Goal: Information Seeking & Learning: Learn about a topic

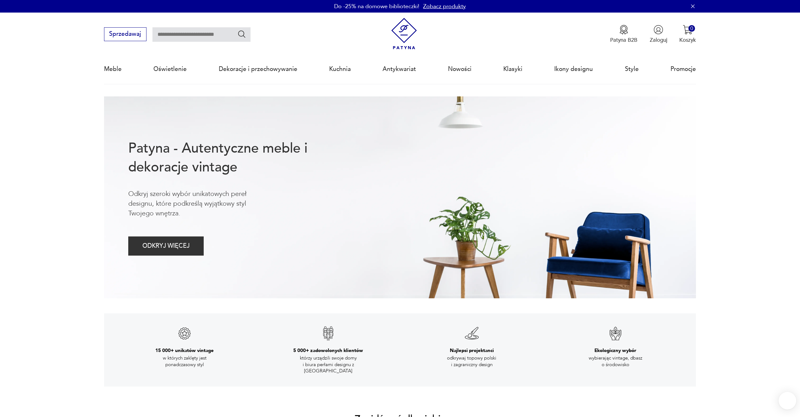
click at [170, 35] on input "text" at bounding box center [201, 34] width 98 height 14
click at [181, 36] on input "text" at bounding box center [201, 34] width 98 height 14
click at [183, 32] on input "text" at bounding box center [201, 34] width 98 height 14
type input "******"
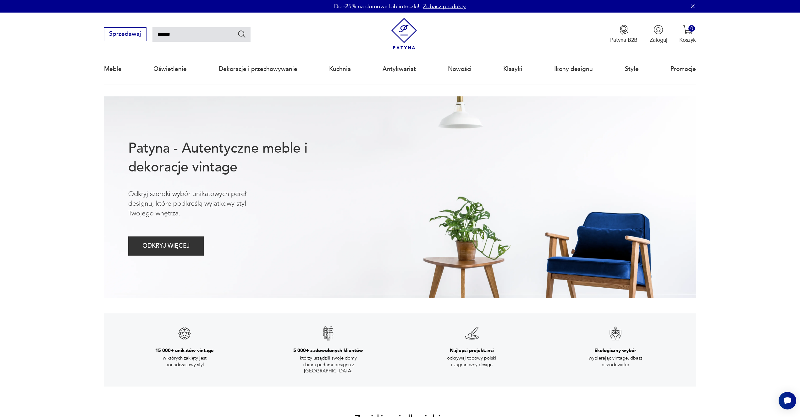
click at [242, 35] on icon "Szukaj" at bounding box center [241, 34] width 9 height 9
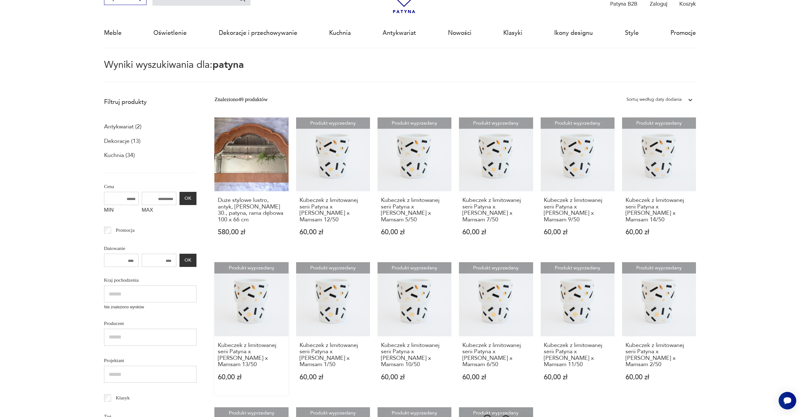
scroll to position [184, 0]
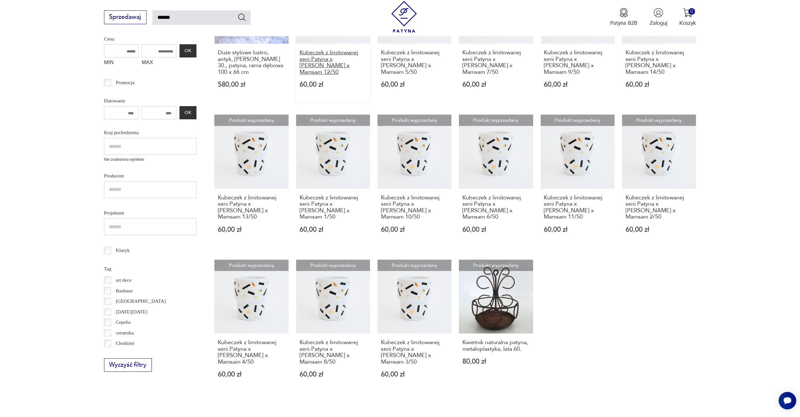
click at [308, 60] on h3 "Kubeczek z limitowanej serii Patyna x [PERSON_NAME] x Mamsam 12/50" at bounding box center [332, 63] width 67 height 26
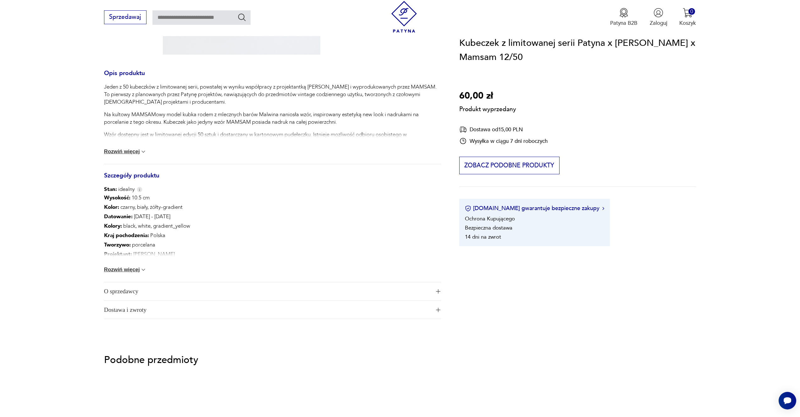
scroll to position [183, 0]
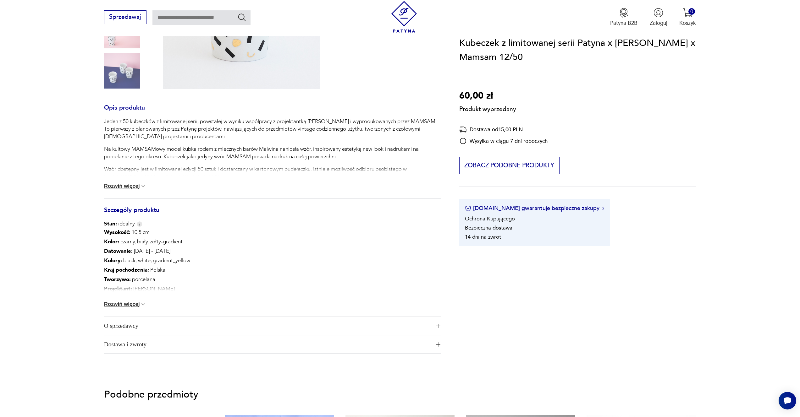
click at [121, 325] on span "O sprzedawcy" at bounding box center [267, 326] width 326 height 18
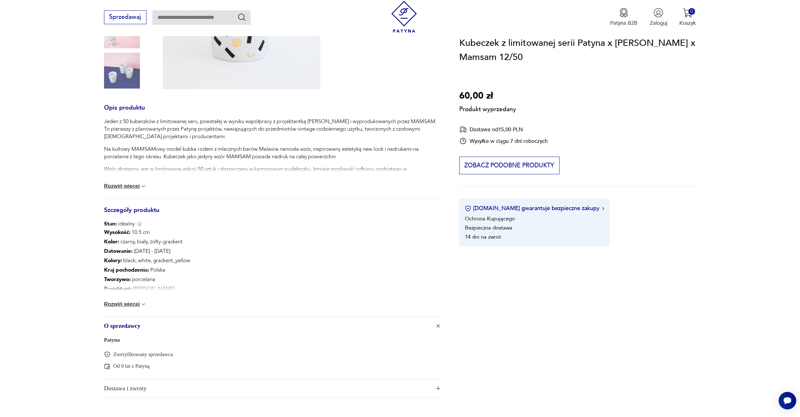
click at [110, 339] on link "Patyna" at bounding box center [112, 340] width 16 height 6
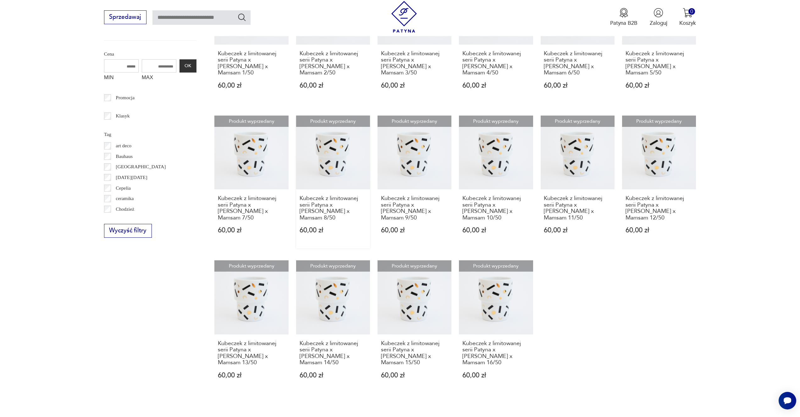
scroll to position [455, 0]
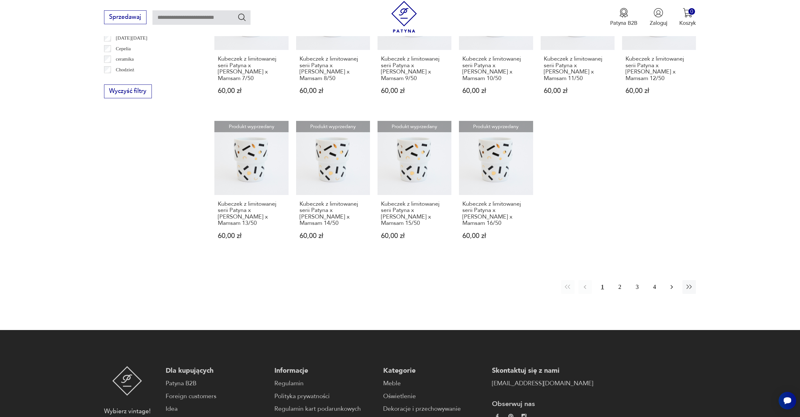
click at [675, 291] on button "button" at bounding box center [672, 287] width 14 height 14
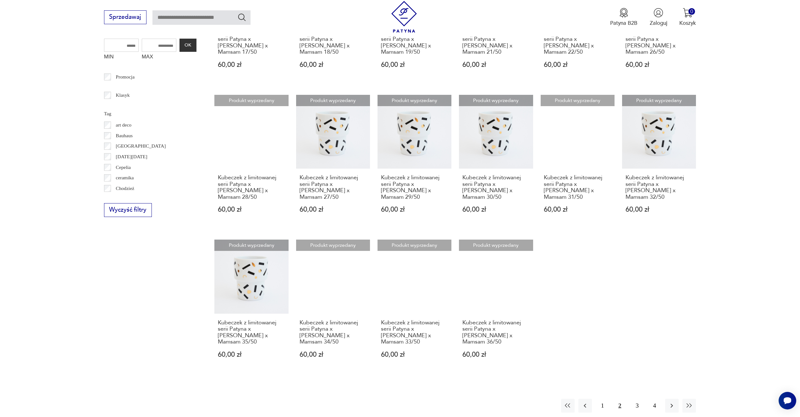
scroll to position [409, 0]
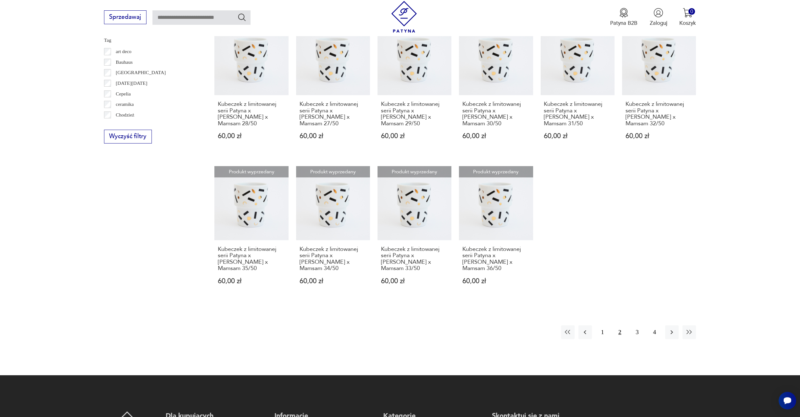
click at [664, 335] on div "1 2 3 4" at bounding box center [628, 332] width 135 height 14
click at [669, 333] on icon "button" at bounding box center [672, 333] width 8 height 8
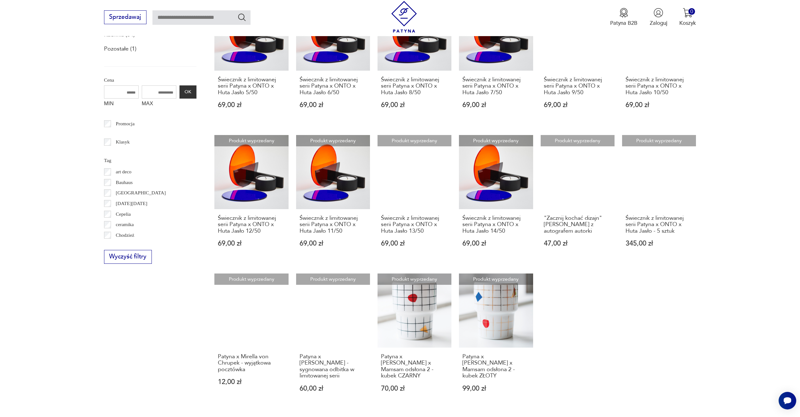
scroll to position [422, 0]
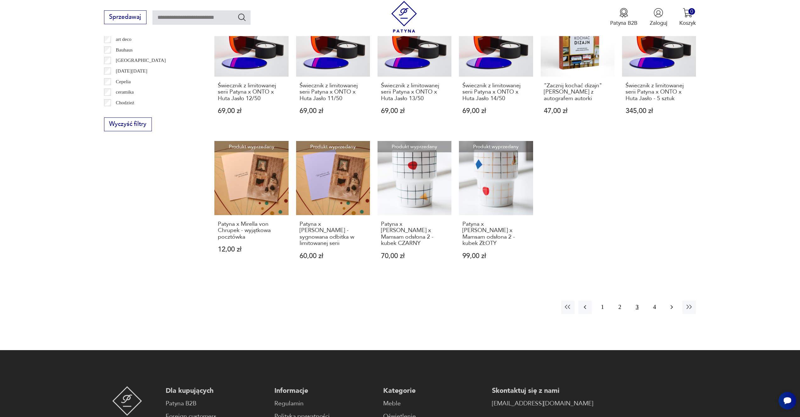
click at [667, 312] on button "button" at bounding box center [672, 308] width 14 height 14
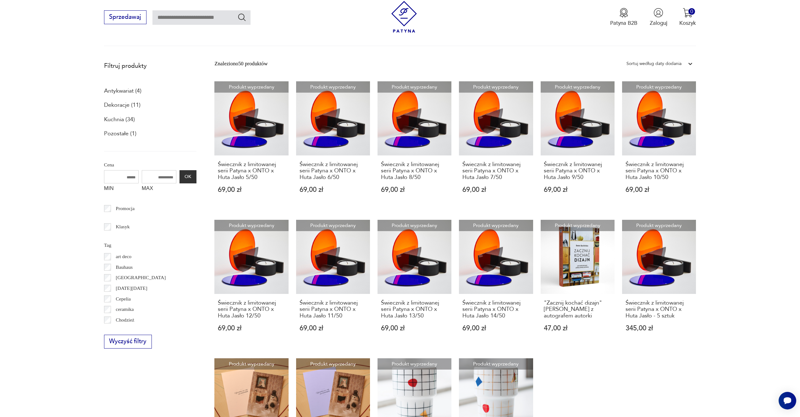
scroll to position [168, 0]
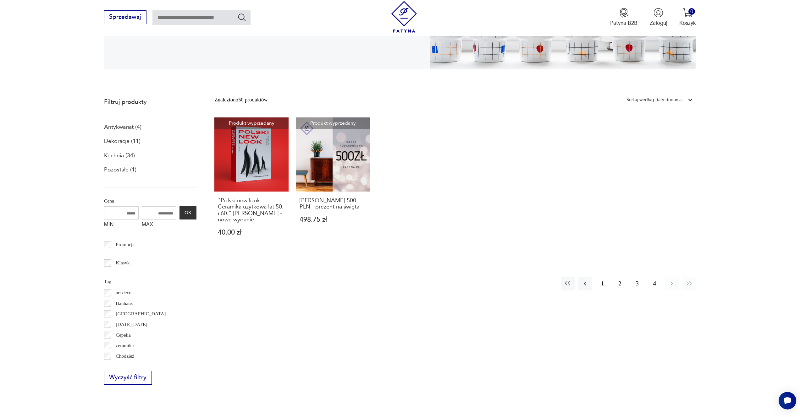
click at [598, 284] on button "1" at bounding box center [602, 284] width 14 height 14
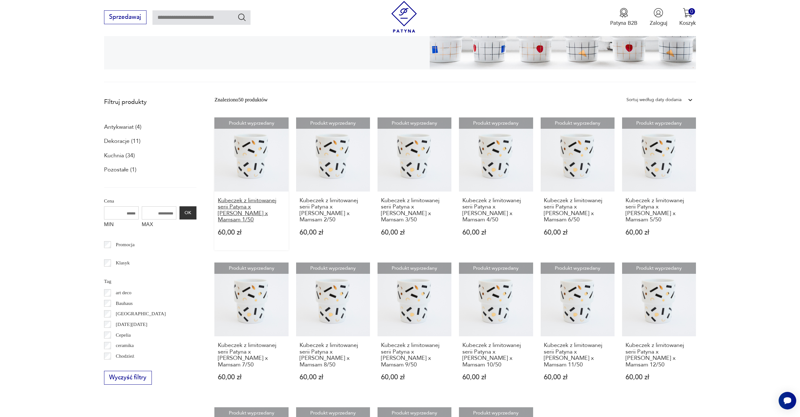
click at [258, 215] on h3 "Kubeczek z limitowanej serii Patyna x [PERSON_NAME] x Mamsam 1/50" at bounding box center [251, 211] width 67 height 26
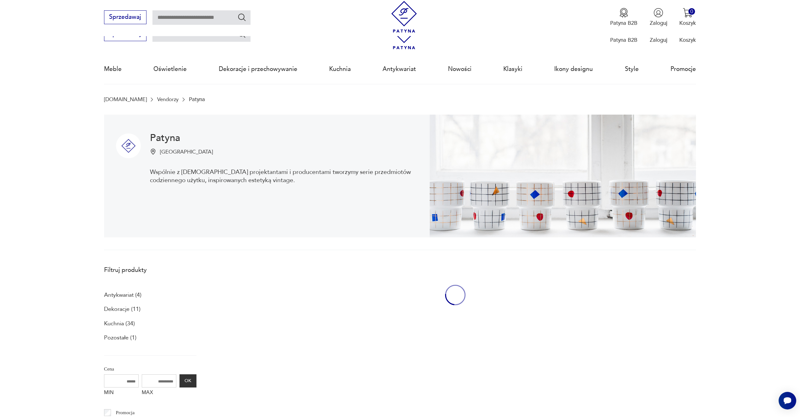
scroll to position [167, 0]
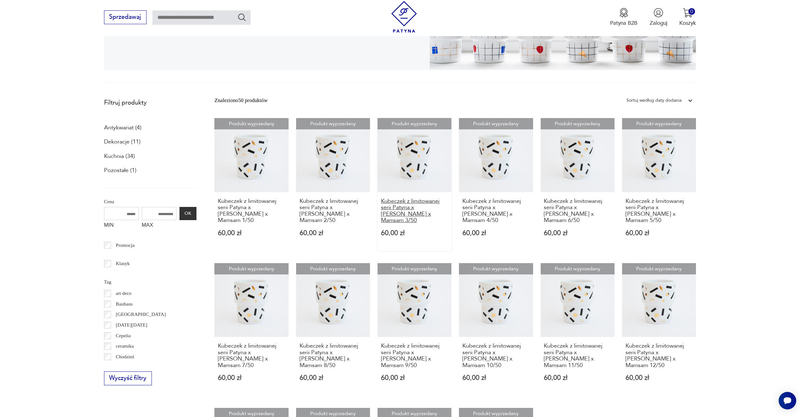
click at [414, 213] on h3 "Kubeczek z limitowanej serii Patyna x [PERSON_NAME] x Mamsam 3/50" at bounding box center [414, 211] width 67 height 26
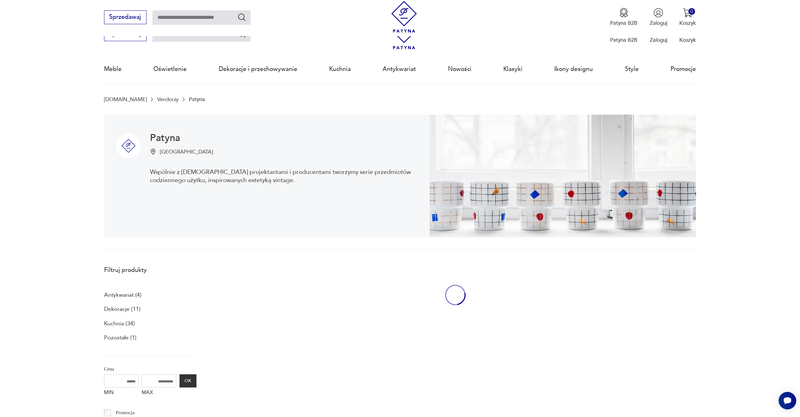
scroll to position [167, 0]
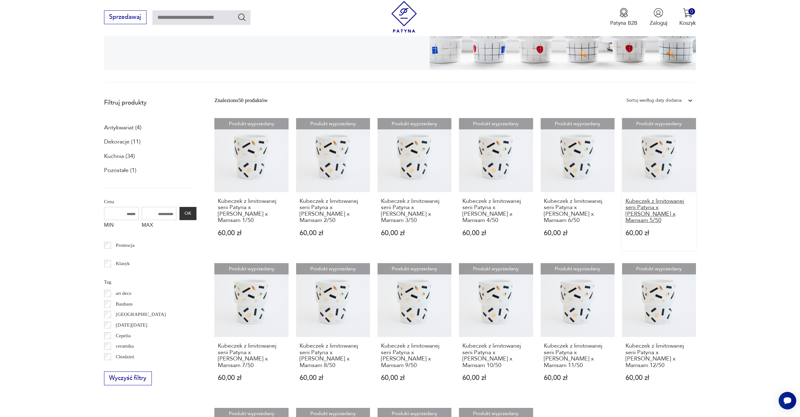
click at [665, 209] on h3 "Kubeczek z limitowanej serii Patyna x [PERSON_NAME] x Mamsam 5/50" at bounding box center [658, 211] width 67 height 26
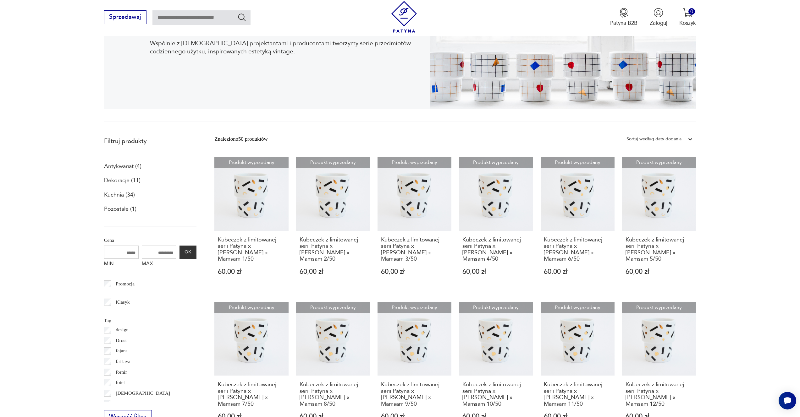
scroll to position [31, 0]
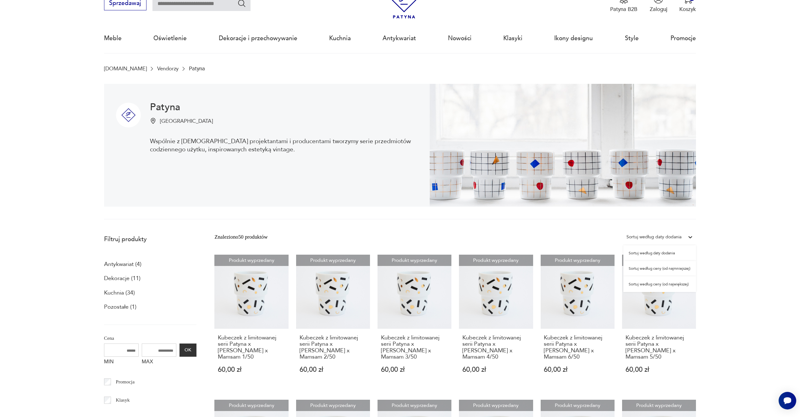
click at [665, 234] on div "Sortuj według daty dodania" at bounding box center [653, 237] width 55 height 8
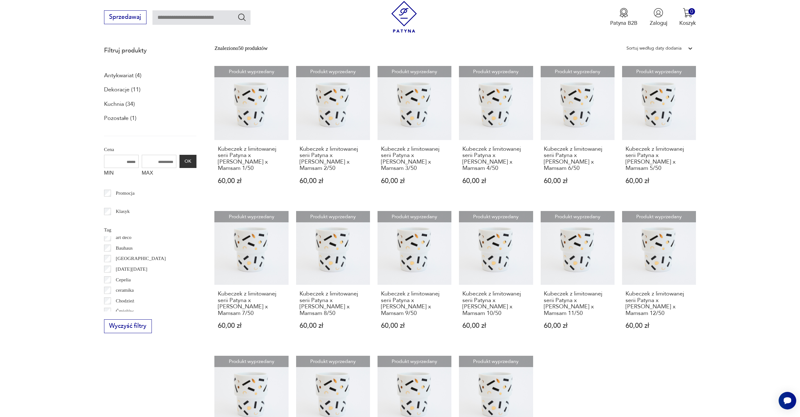
scroll to position [351, 0]
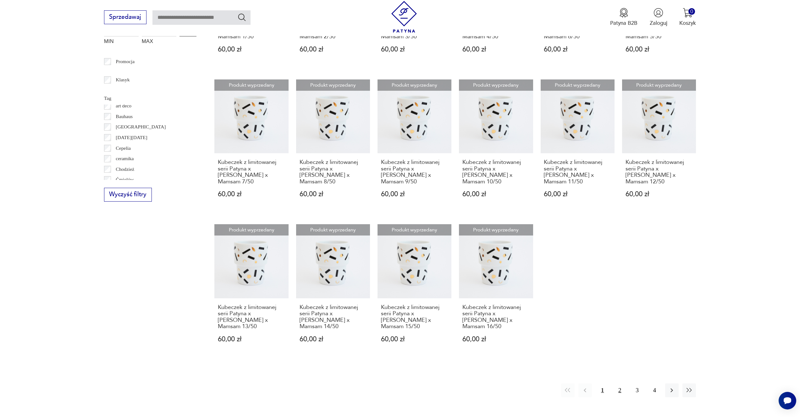
click at [618, 388] on button "2" at bounding box center [620, 391] width 14 height 14
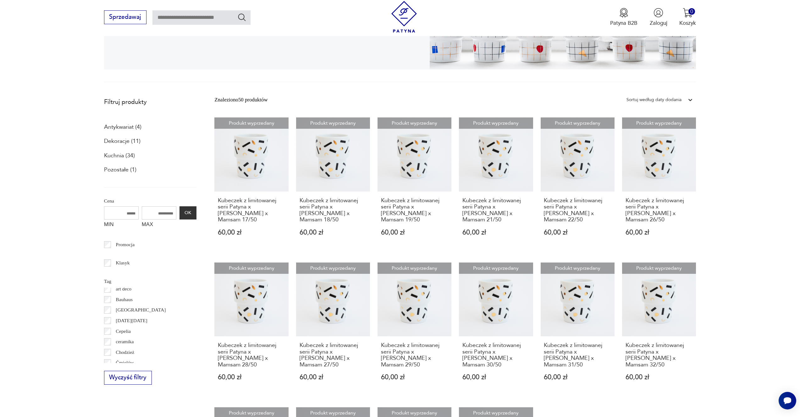
scroll to position [416, 0]
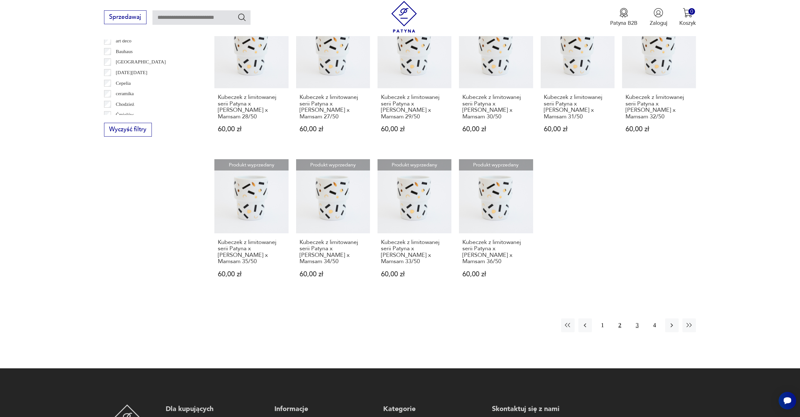
click at [634, 328] on button "3" at bounding box center [637, 326] width 14 height 14
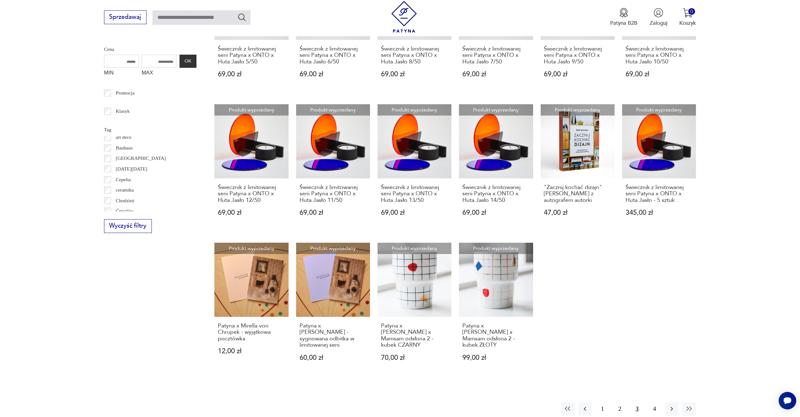
scroll to position [457, 0]
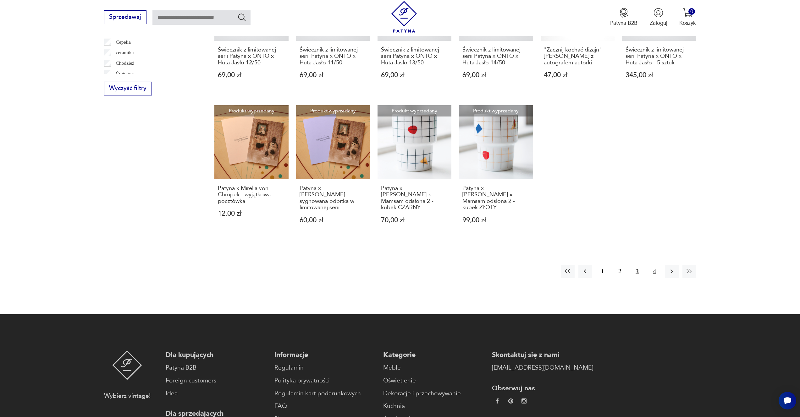
click at [649, 270] on button "4" at bounding box center [655, 272] width 14 height 14
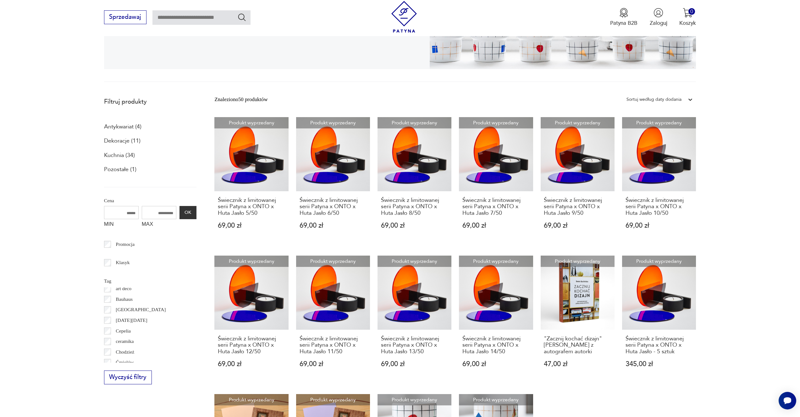
scroll to position [168, 0]
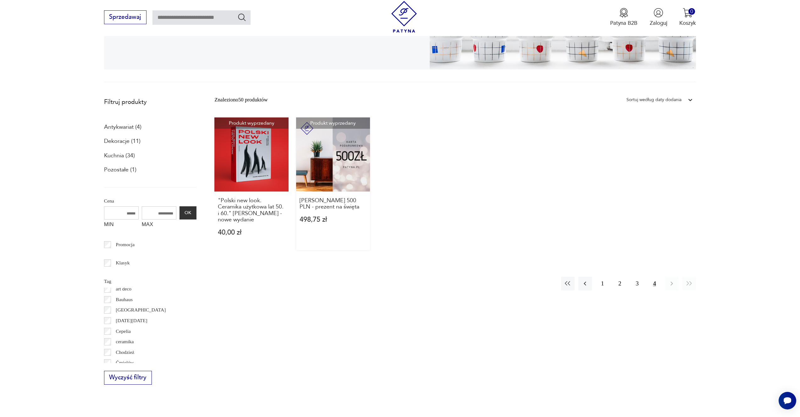
click at [318, 166] on link "Produkt wyprzedany Karta Podarunkowa 500 PLN - prezent na święta 498,75 zł" at bounding box center [333, 183] width 74 height 133
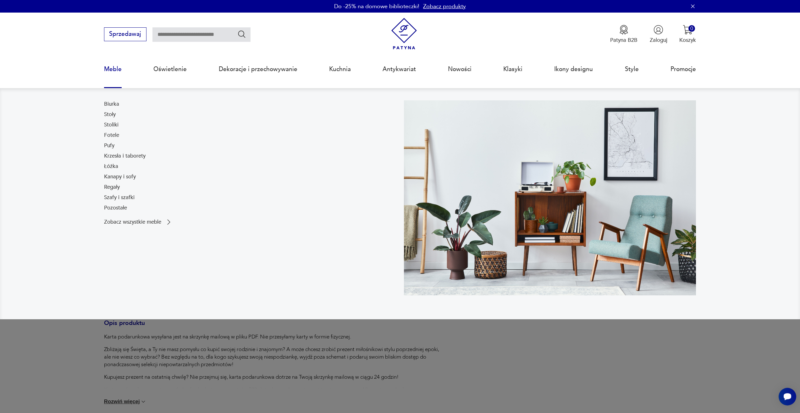
click at [111, 72] on link "Meble" at bounding box center [113, 69] width 18 height 29
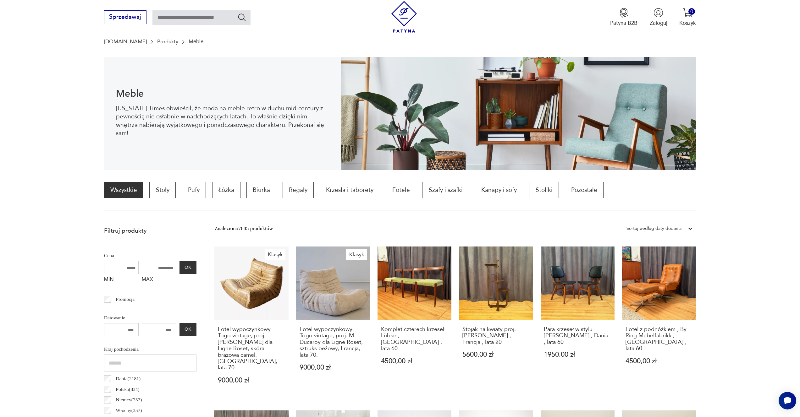
scroll to position [193, 0]
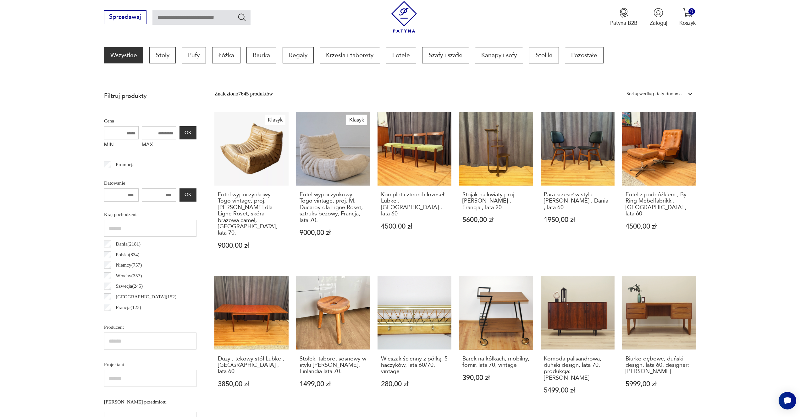
click at [668, 93] on div "Sortuj według daty dodania" at bounding box center [653, 94] width 55 height 8
click at [664, 123] on div "Sortuj według ceny (od najmniejszej)" at bounding box center [659, 126] width 73 height 16
